Goal: Task Accomplishment & Management: Manage account settings

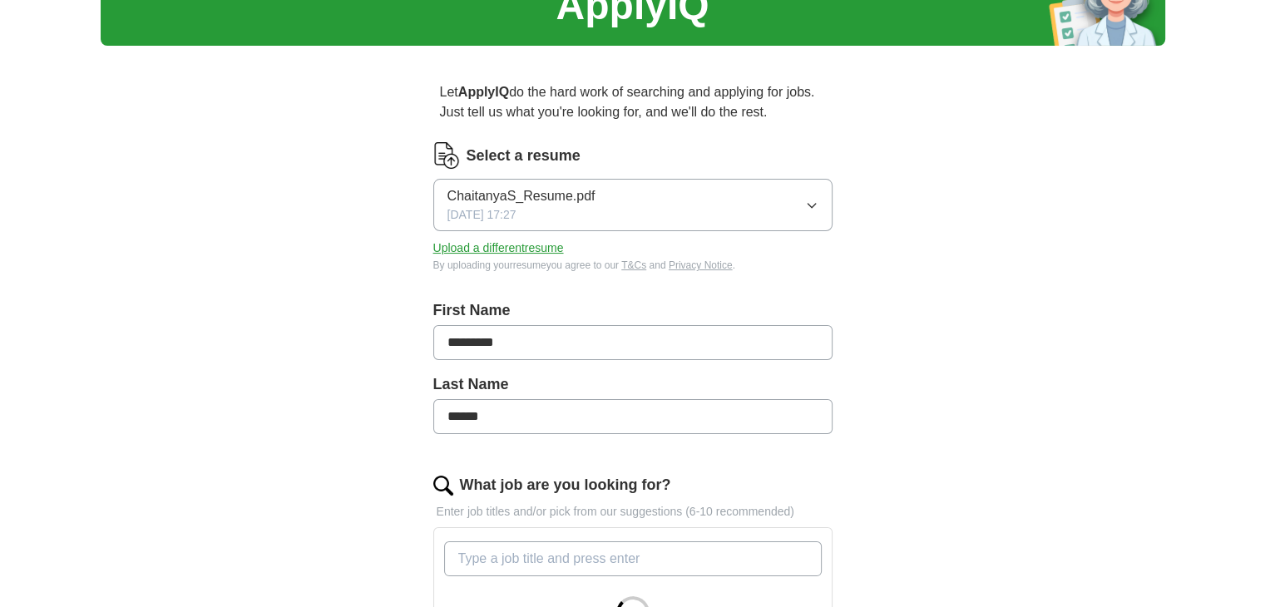
scroll to position [126, 0]
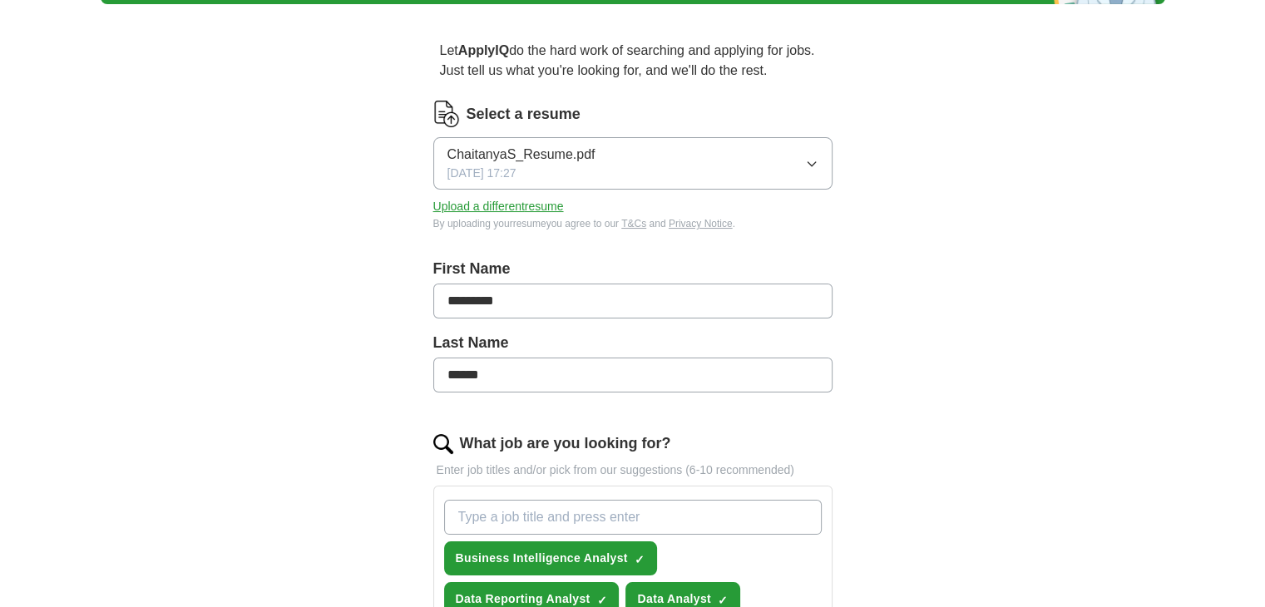
click at [530, 210] on button "Upload a different resume" at bounding box center [498, 206] width 131 height 17
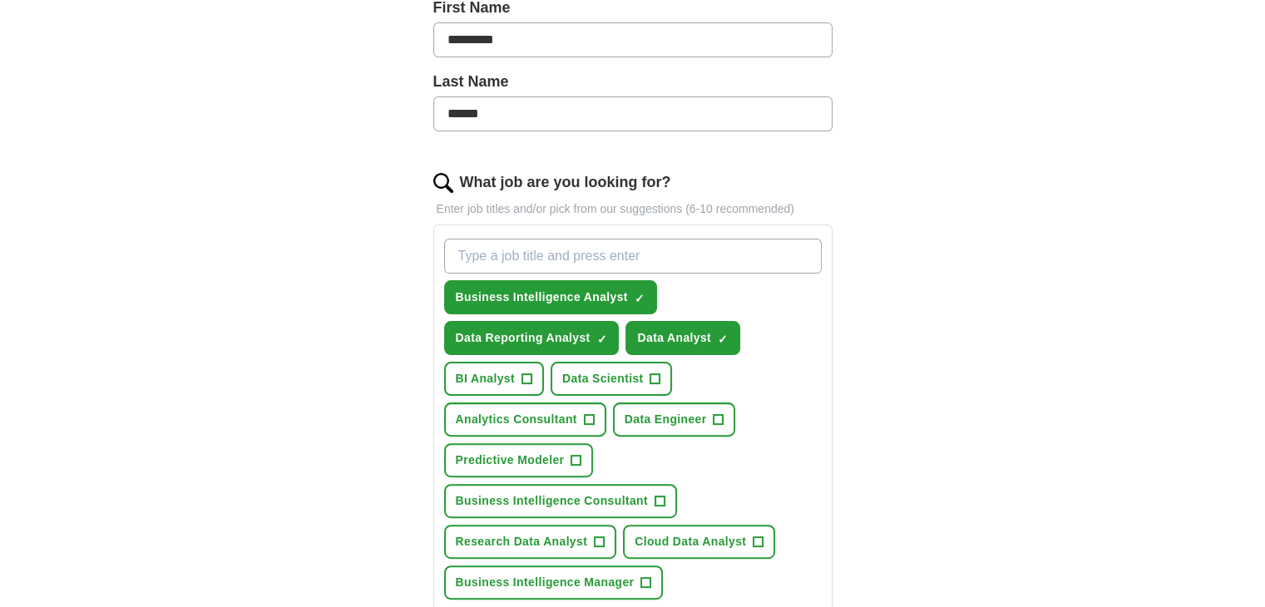
scroll to position [388, 0]
click at [524, 373] on span "+" at bounding box center [527, 378] width 10 height 13
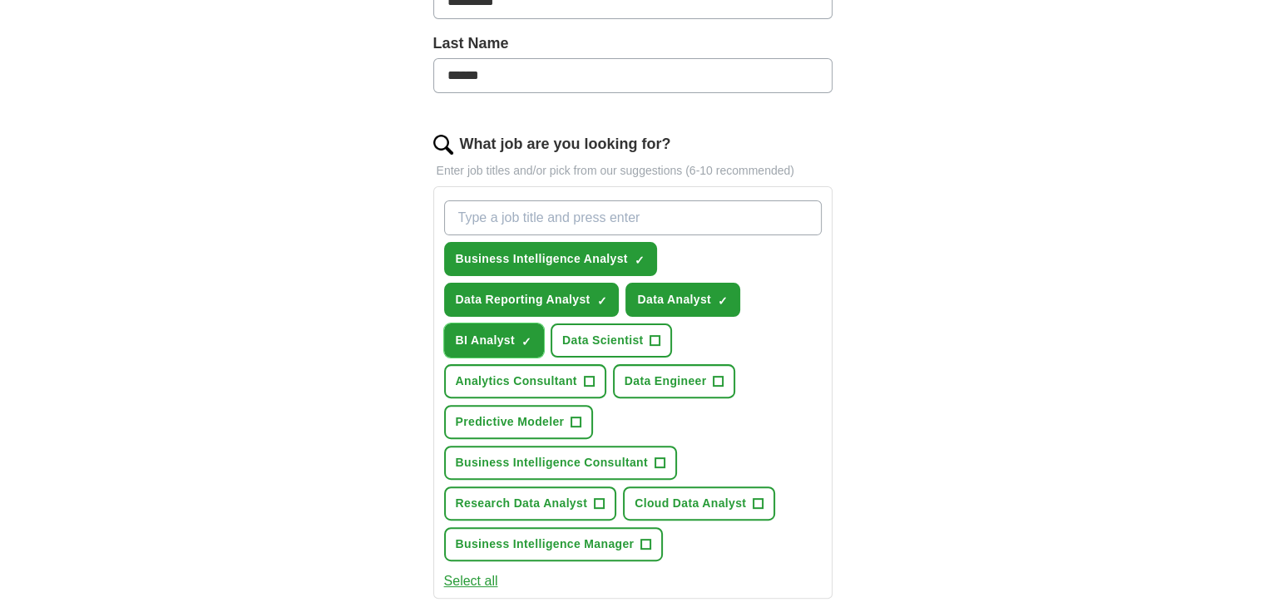
scroll to position [442, 0]
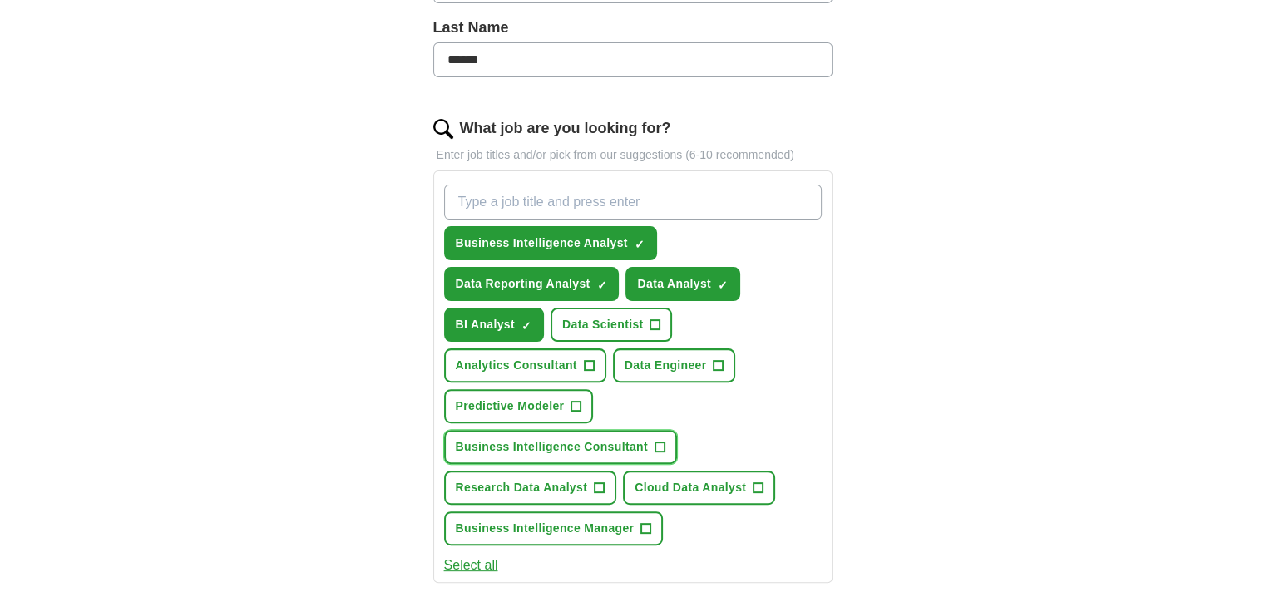
click at [646, 443] on span "Business Intelligence Consultant" at bounding box center [552, 446] width 192 height 17
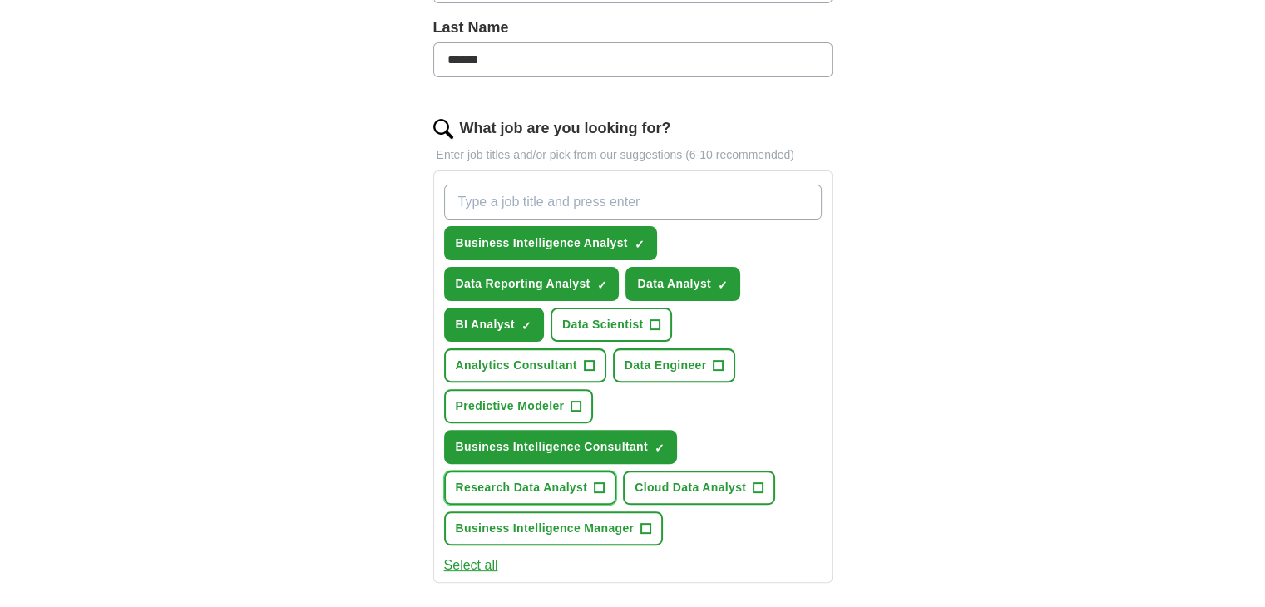
click at [491, 488] on span "Research Data Analyst" at bounding box center [522, 487] width 132 height 17
click at [655, 482] on span "Cloud Data Analyst" at bounding box center [690, 487] width 111 height 17
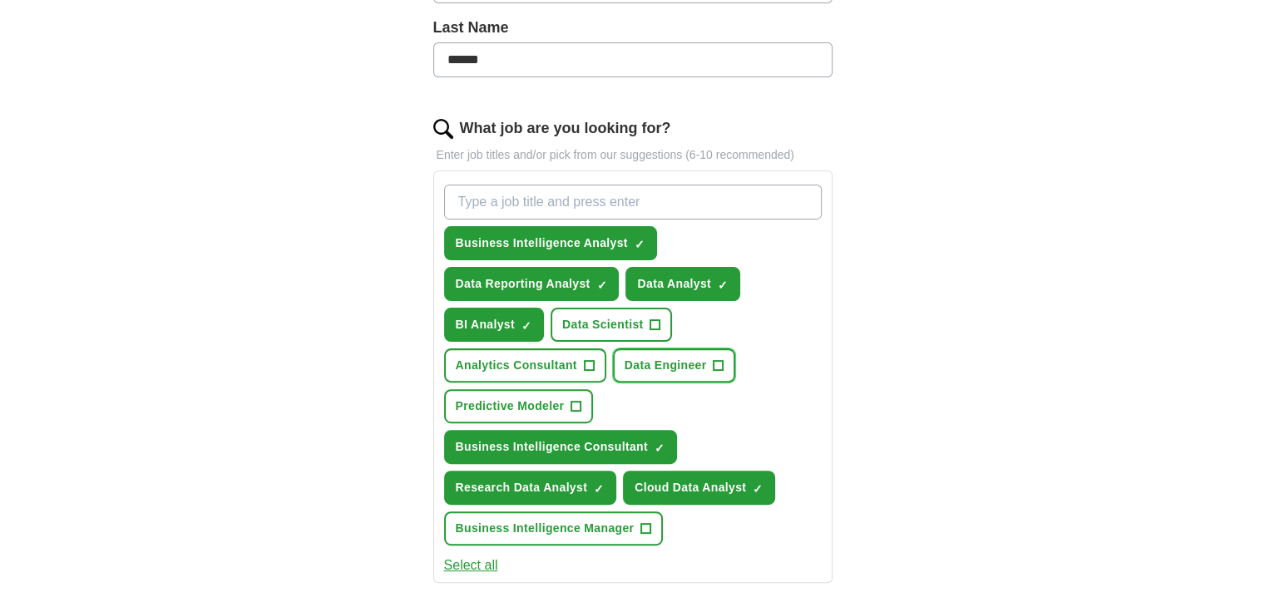
click at [655, 364] on span "Data Engineer" at bounding box center [666, 365] width 82 height 17
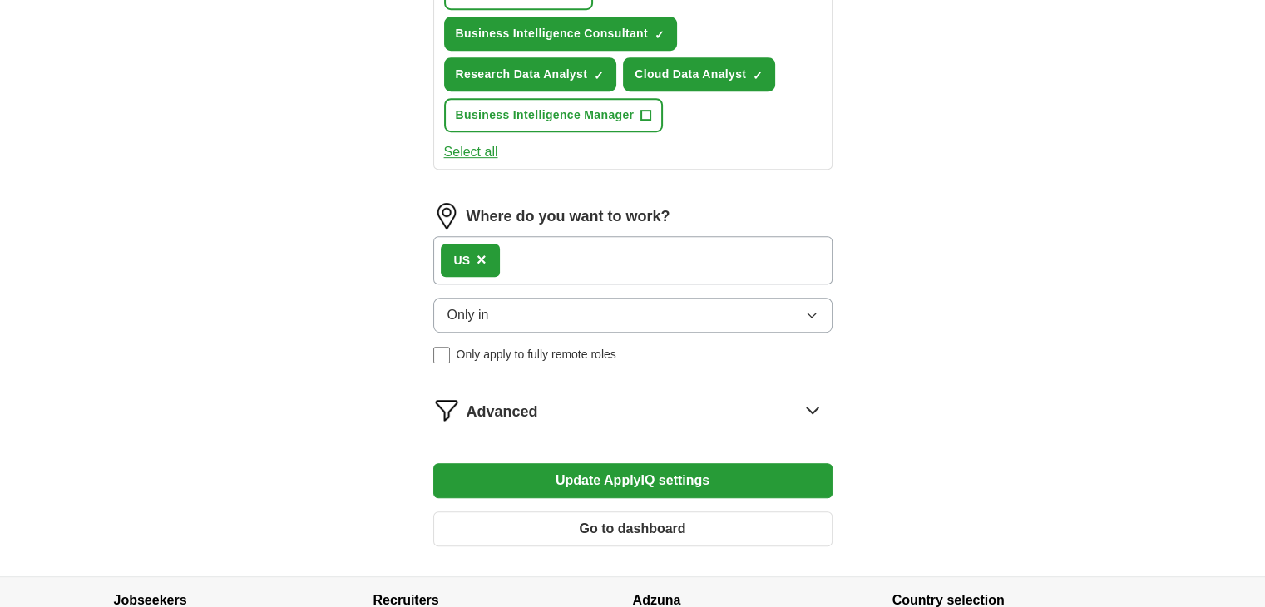
scroll to position [857, 0]
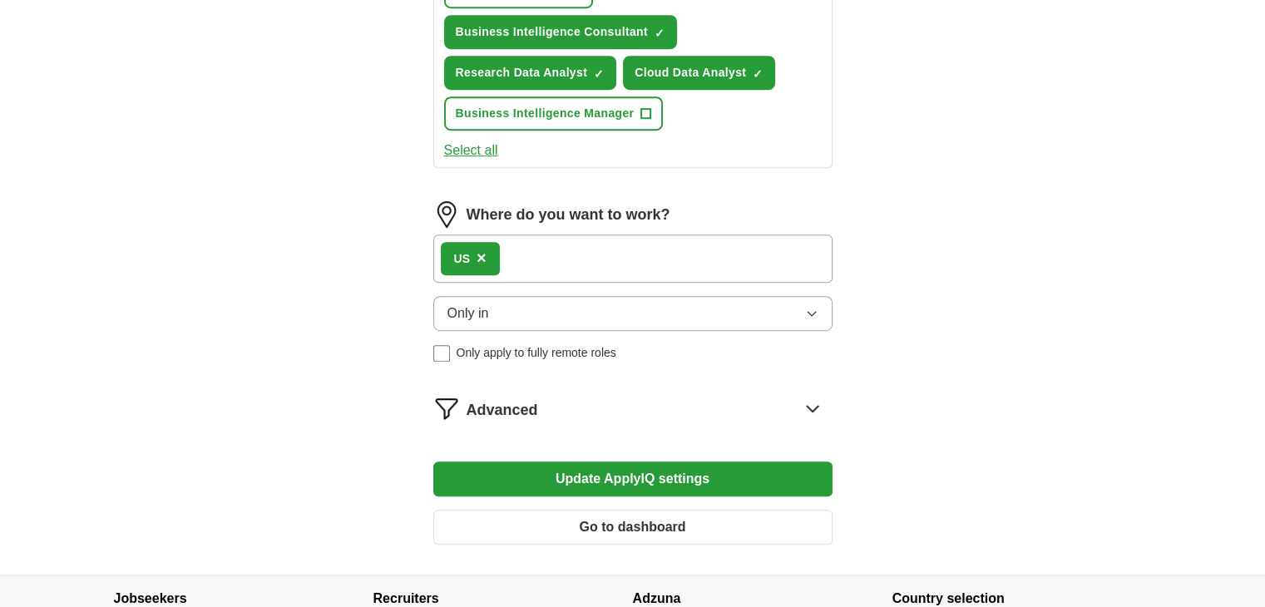
click at [651, 404] on div "Advanced" at bounding box center [650, 408] width 366 height 27
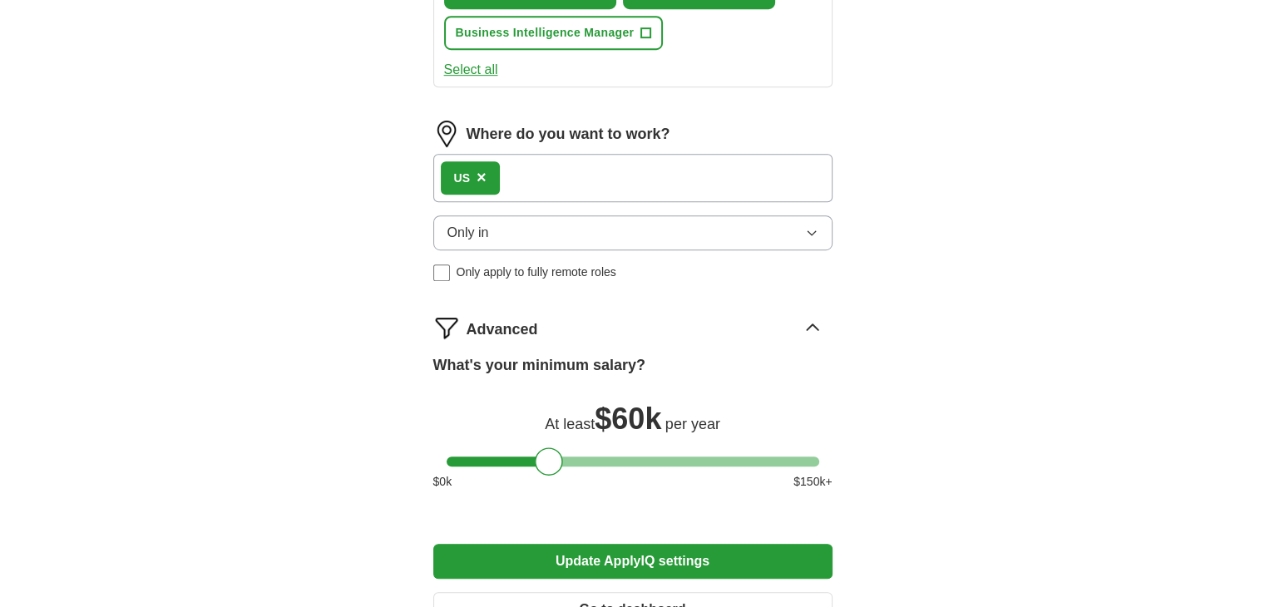
scroll to position [977, 0]
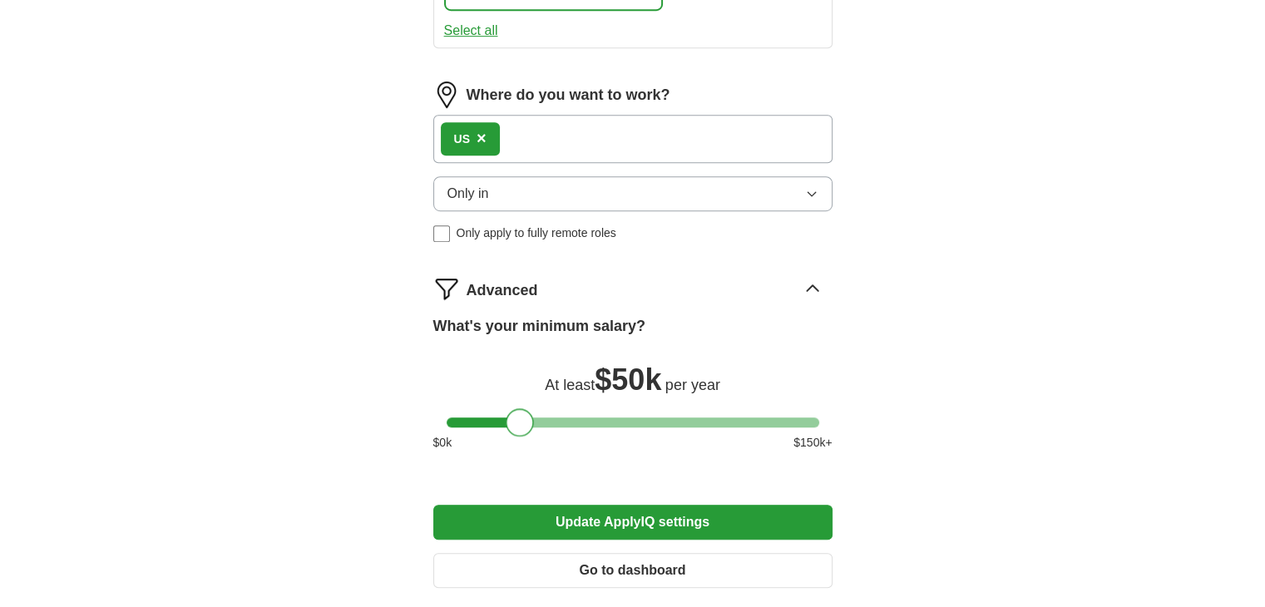
drag, startPoint x: 543, startPoint y: 407, endPoint x: 516, endPoint y: 410, distance: 27.7
click at [516, 410] on div at bounding box center [520, 422] width 28 height 28
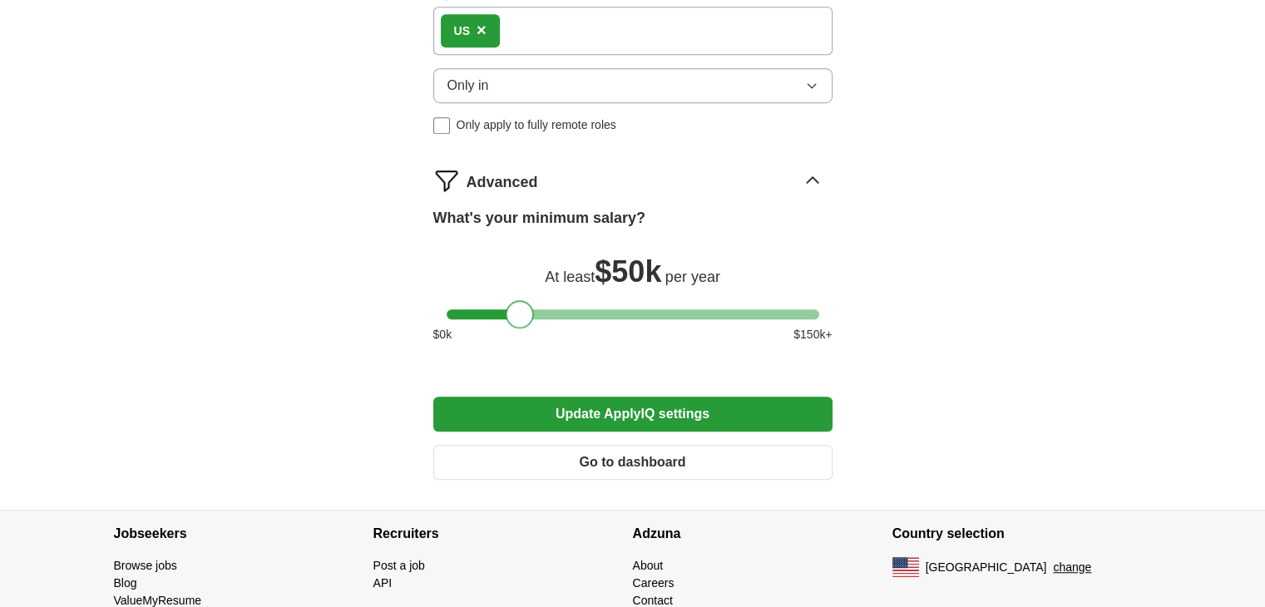
click at [626, 400] on button "Update ApplyIQ settings" at bounding box center [632, 414] width 399 height 35
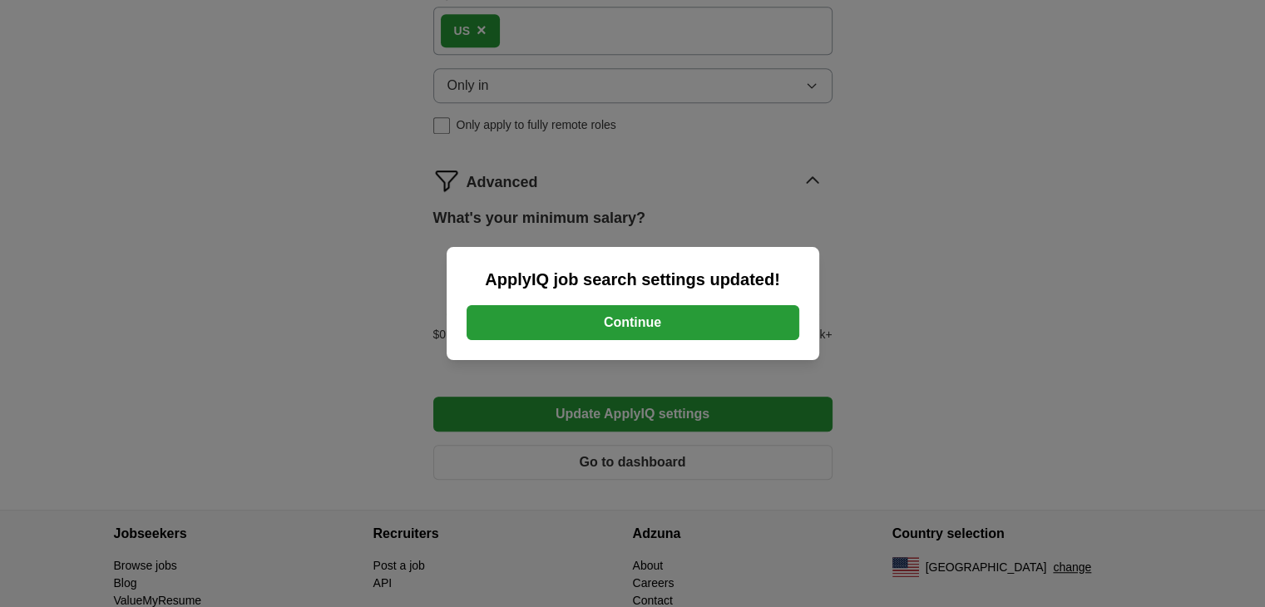
click at [631, 330] on button "Continue" at bounding box center [633, 322] width 333 height 35
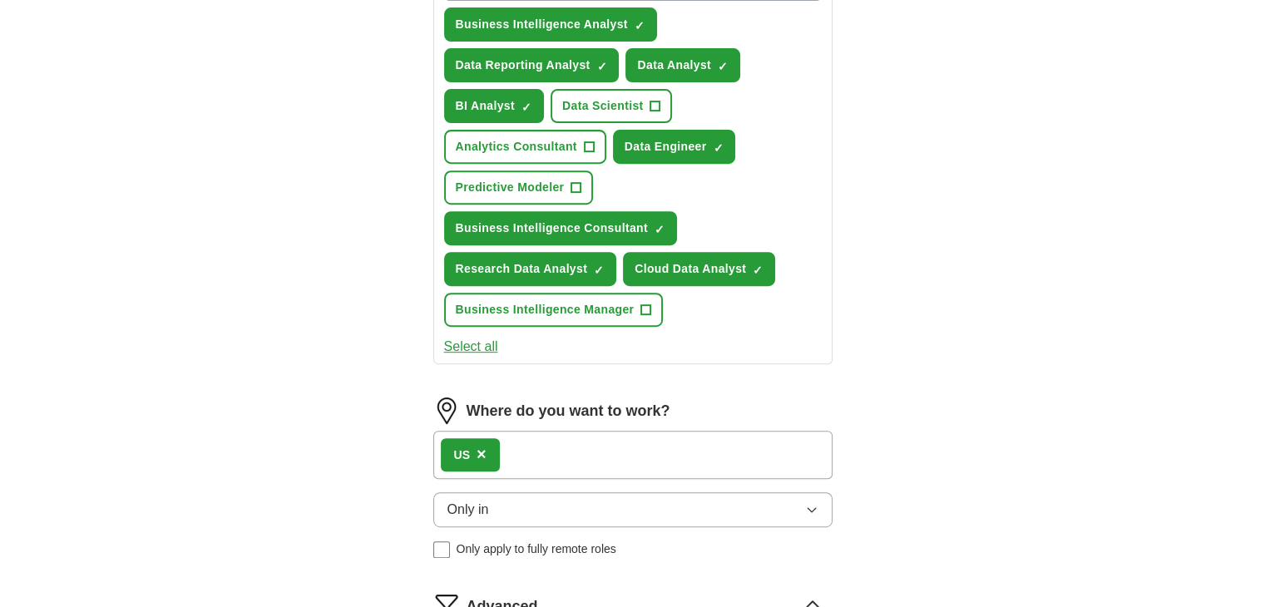
scroll to position [379, 0]
